Goal: Task Accomplishment & Management: Use online tool/utility

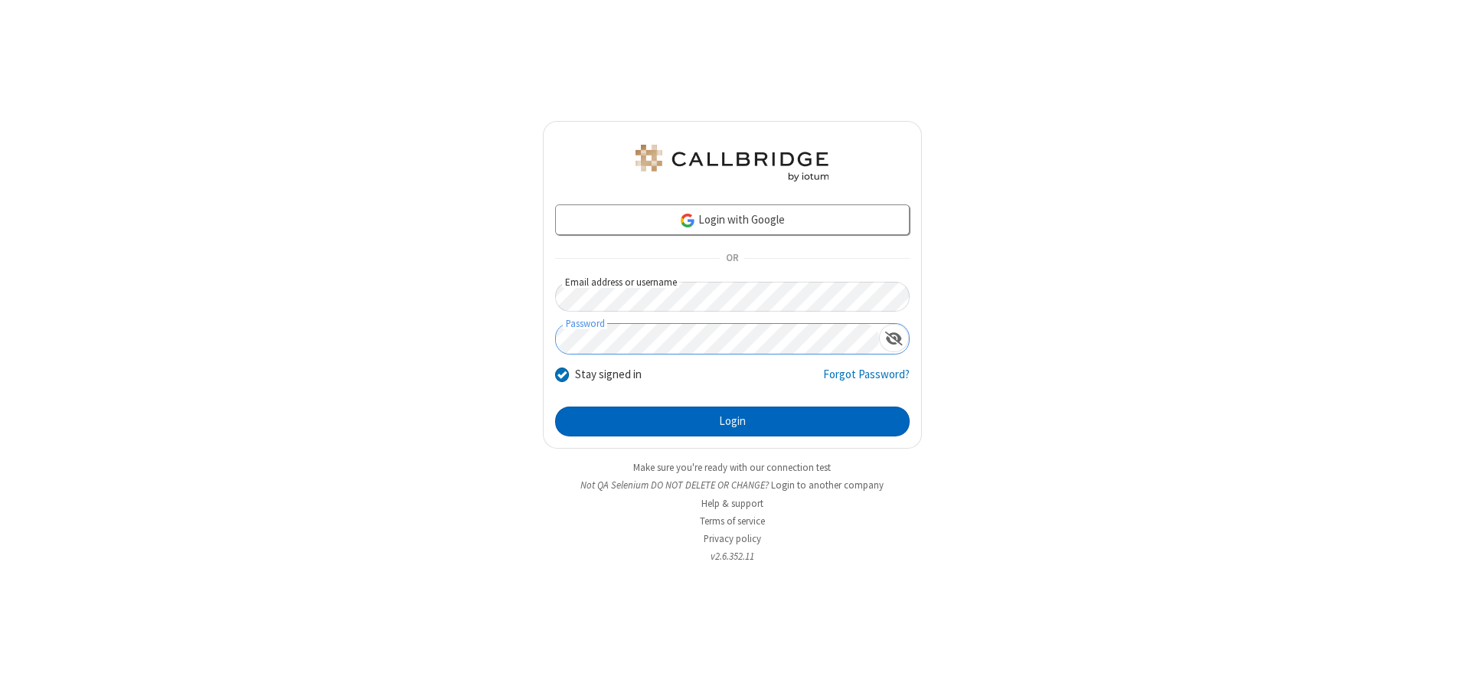
click at [732, 421] on button "Login" at bounding box center [732, 422] width 355 height 31
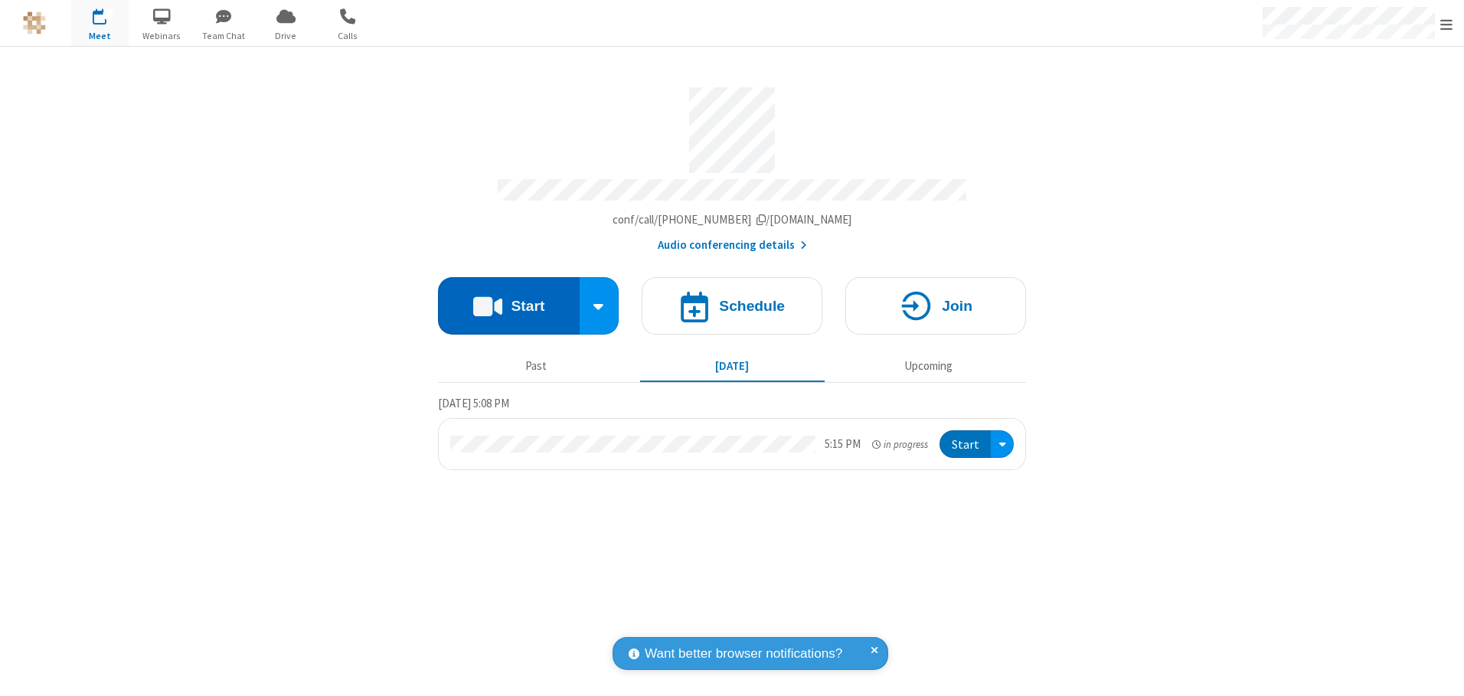
click at [508, 300] on button "Start" at bounding box center [509, 305] width 142 height 57
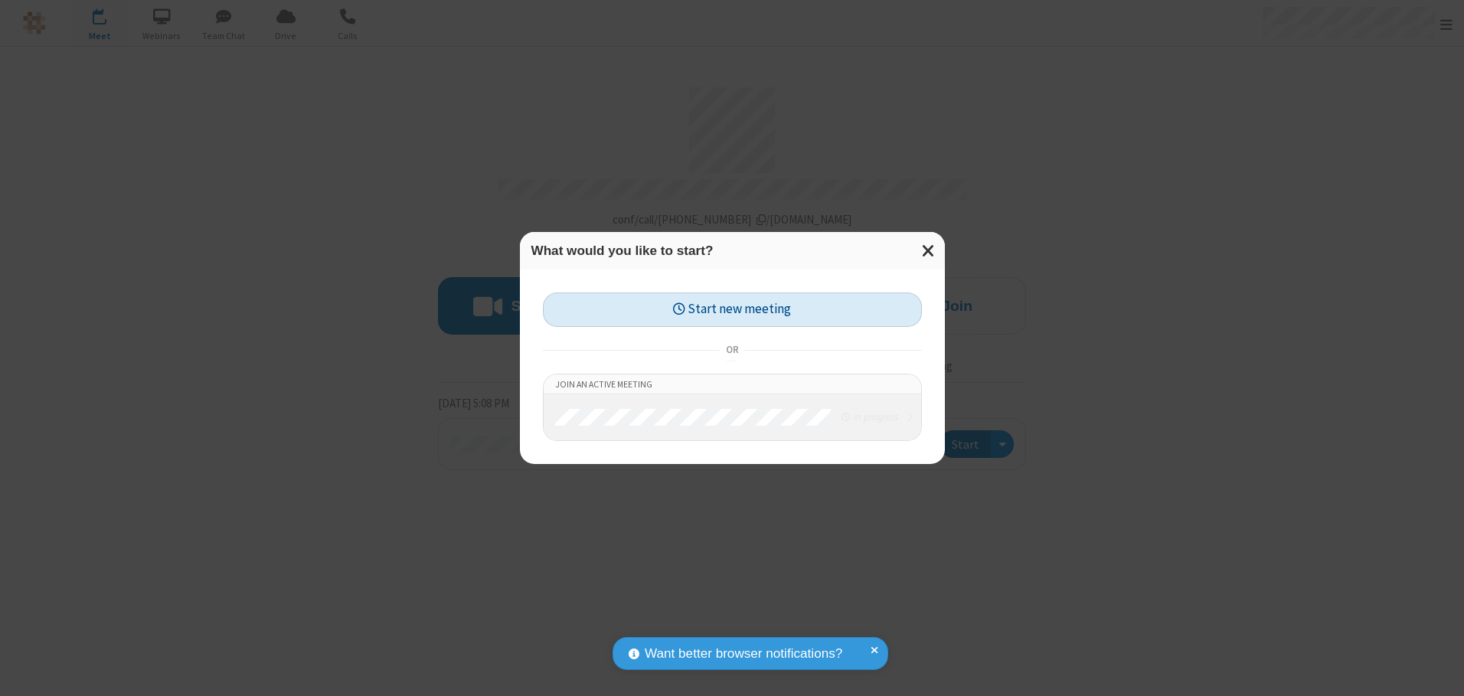
click at [732, 309] on button "Start new meeting" at bounding box center [732, 309] width 379 height 34
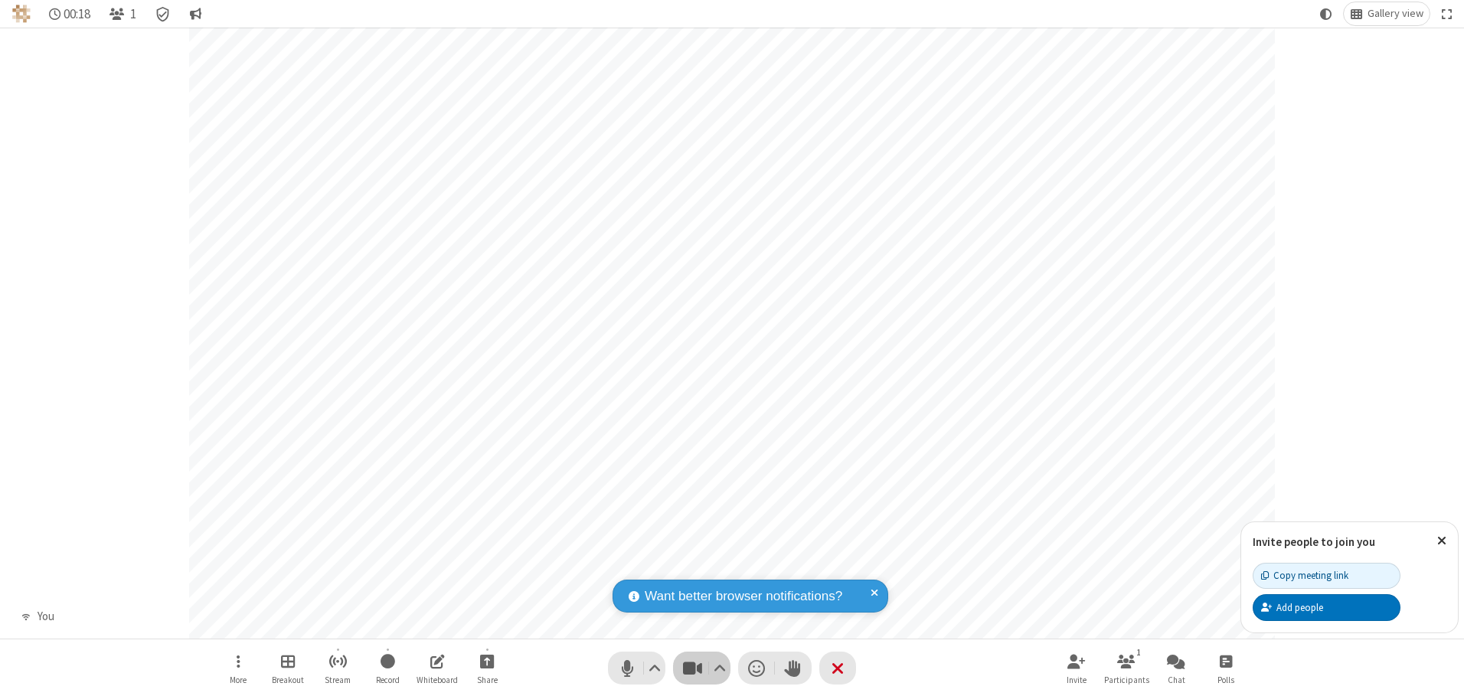
click at [692, 668] on span "Stop video (Alt+V)" at bounding box center [692, 668] width 23 height 22
click at [692, 668] on span "Start video (Alt+V)" at bounding box center [692, 668] width 23 height 22
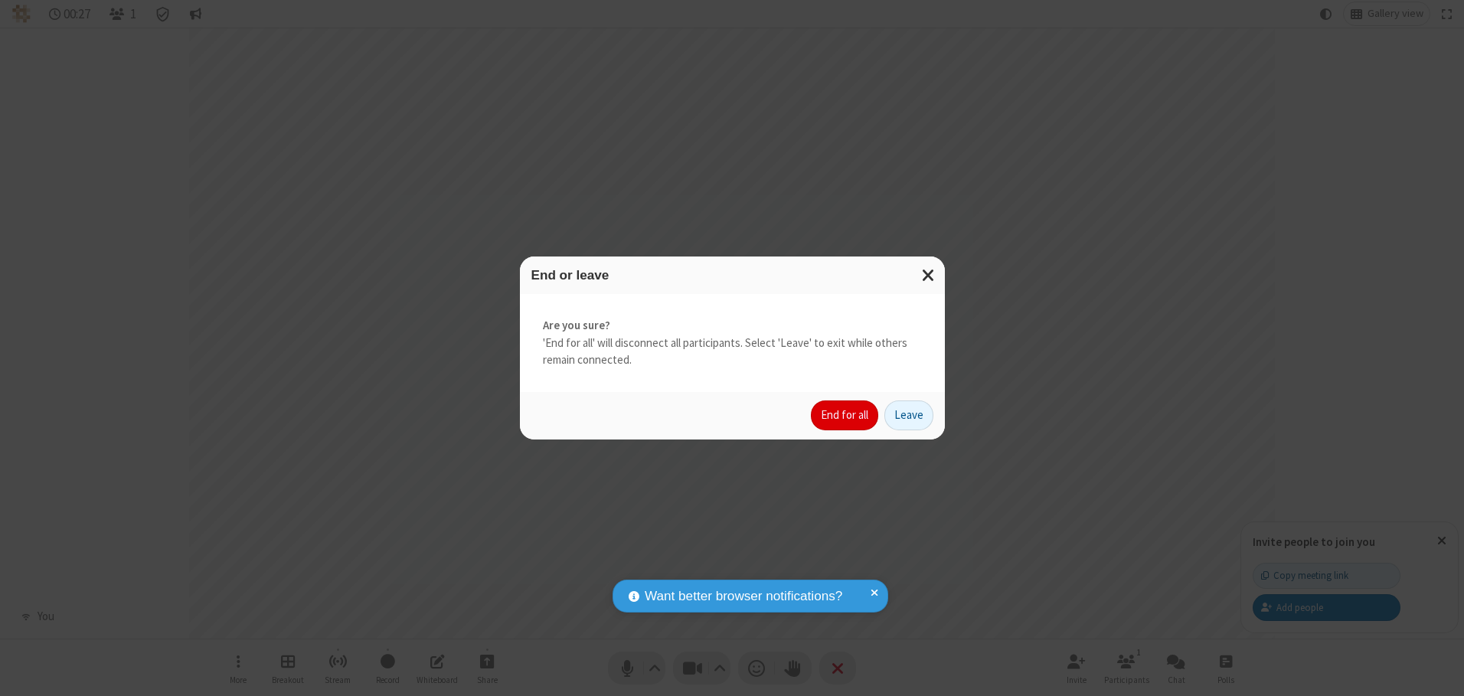
click at [845, 415] on button "End for all" at bounding box center [844, 415] width 67 height 31
